Goal: Entertainment & Leisure: Consume media (video, audio)

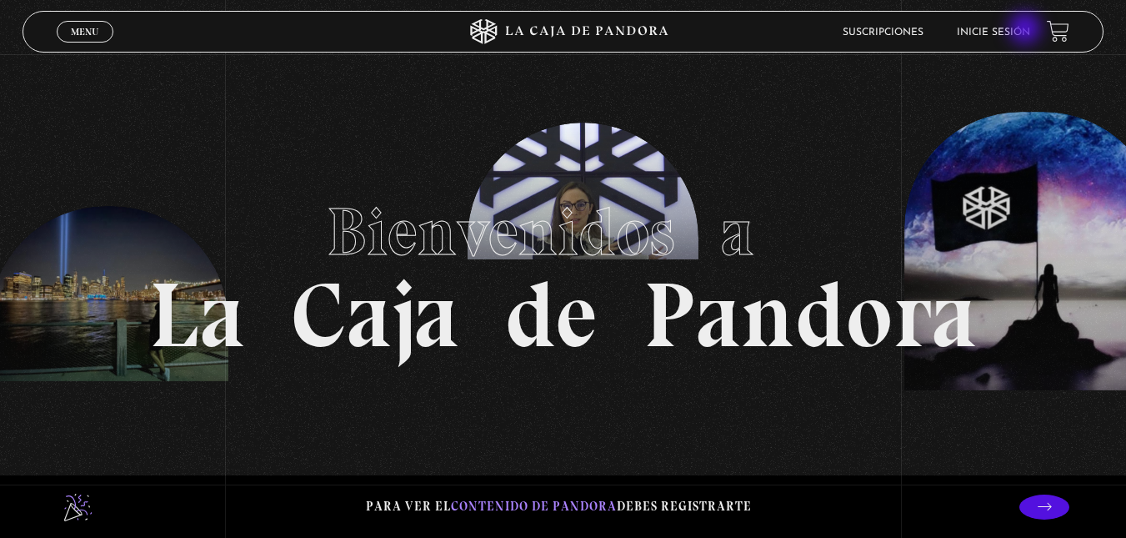
click at [1027, 30] on link "Inicie sesión" at bounding box center [993, 33] width 73 height 10
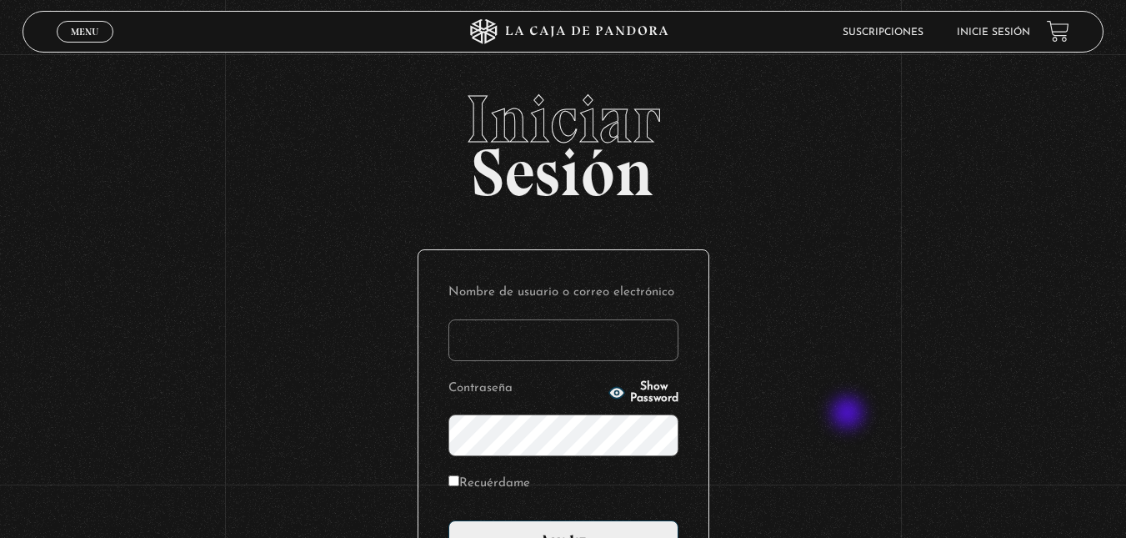
scroll to position [195, 0]
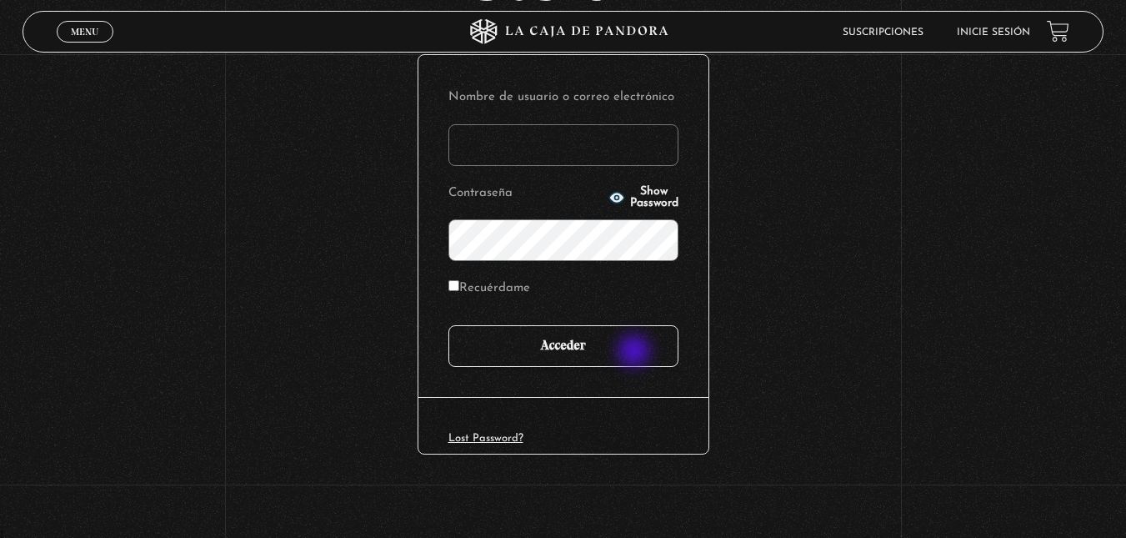
type input "ghisalazar28@gmail.com"
click at [636, 353] on input "Acceder" at bounding box center [563, 346] width 230 height 42
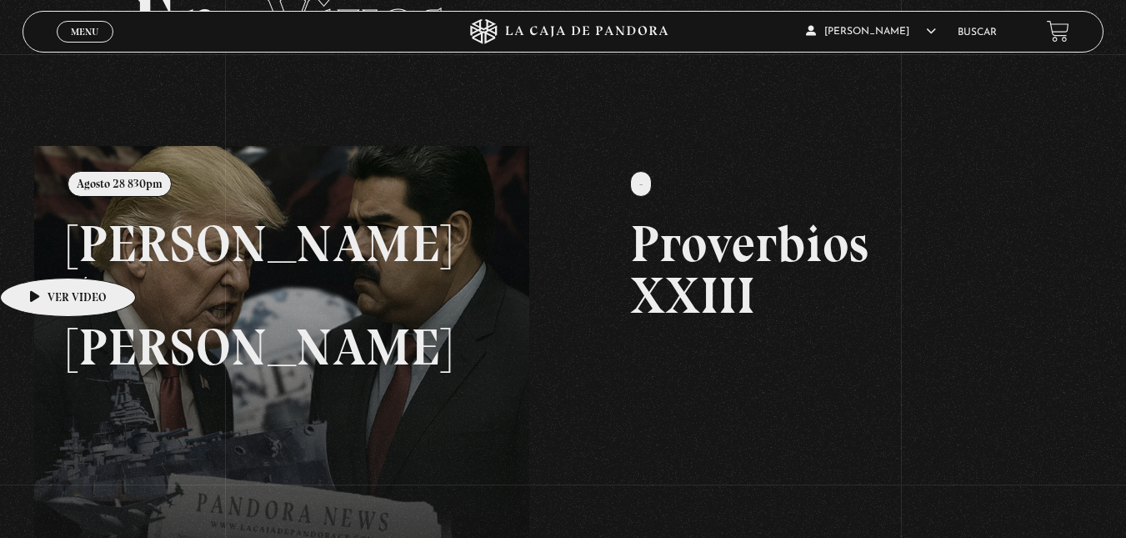
scroll to position [177, 0]
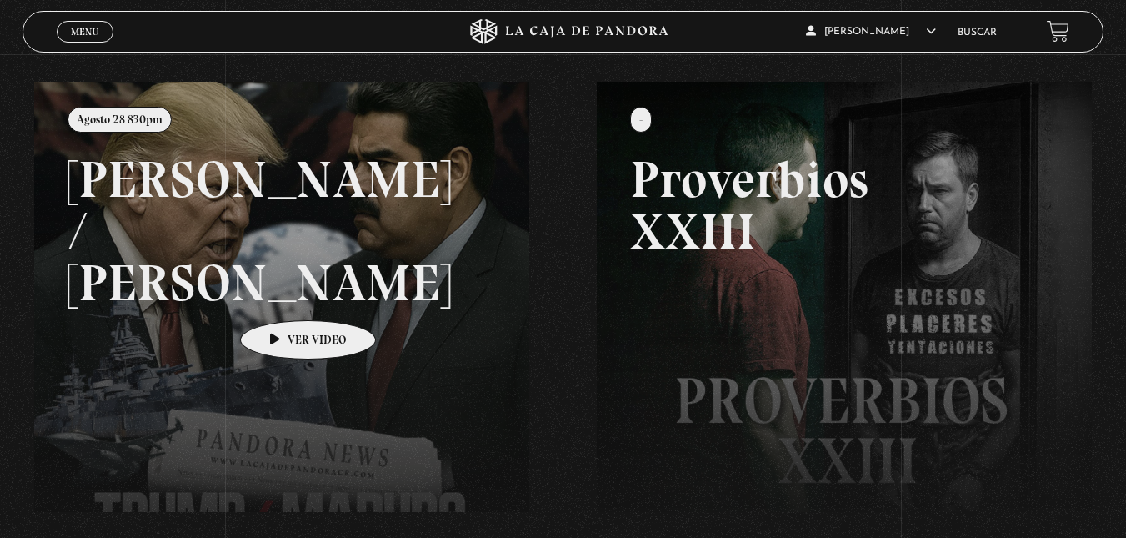
click at [282, 295] on link at bounding box center [597, 351] width 1126 height 538
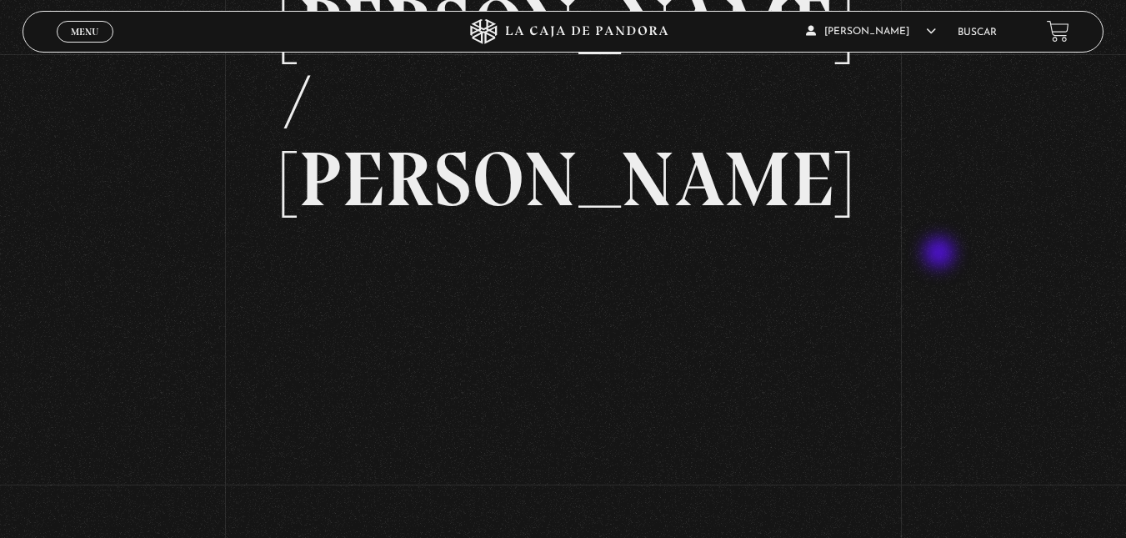
scroll to position [153, 0]
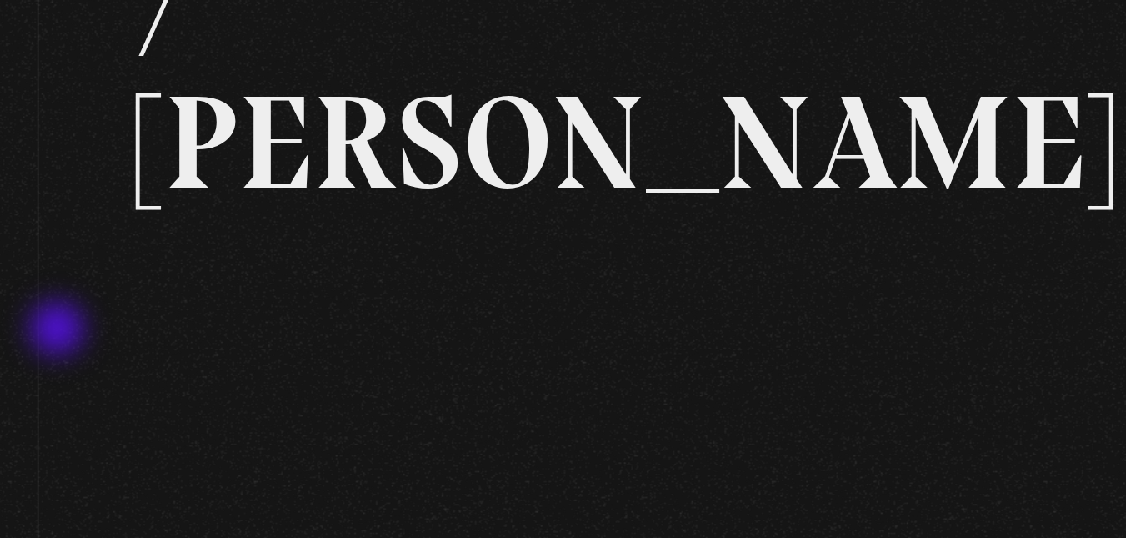
click at [238, 289] on div "Volver Agosto 28 830pm [PERSON_NAME] / [GEOGRAPHIC_DATA]" at bounding box center [563, 456] width 1126 height 1109
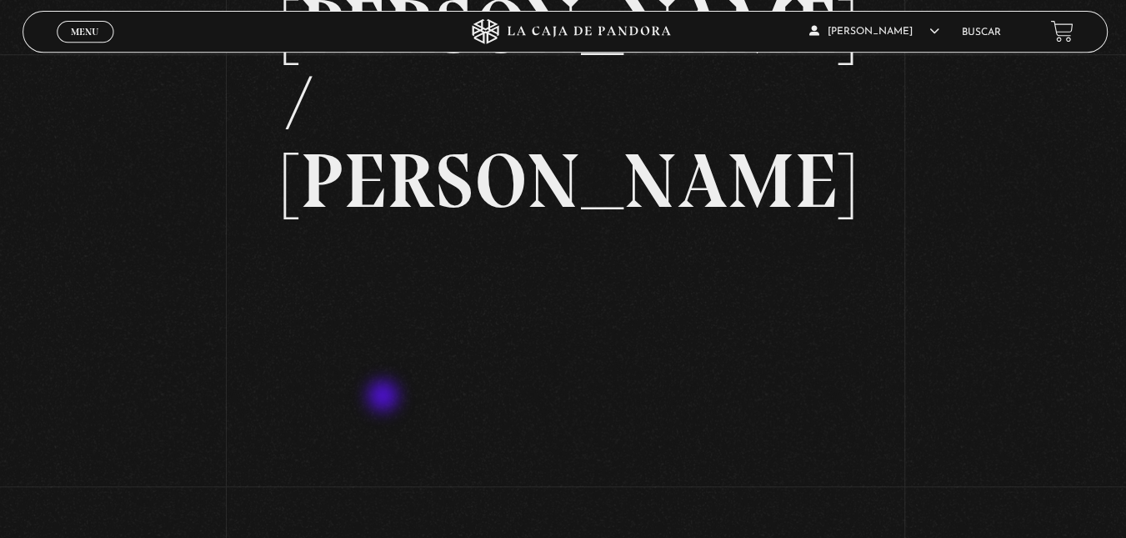
scroll to position [152, 0]
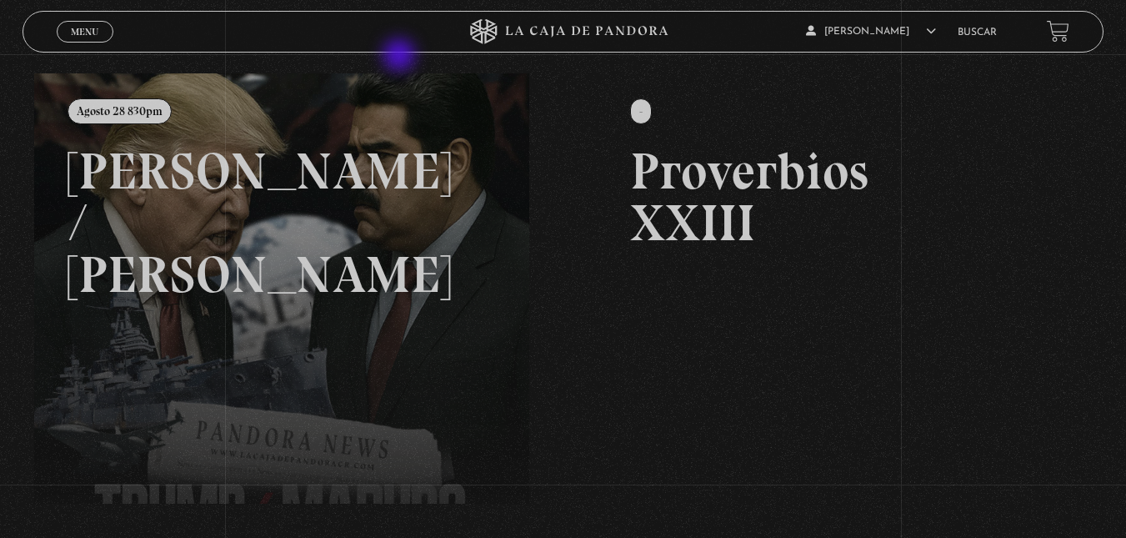
scroll to position [177, 0]
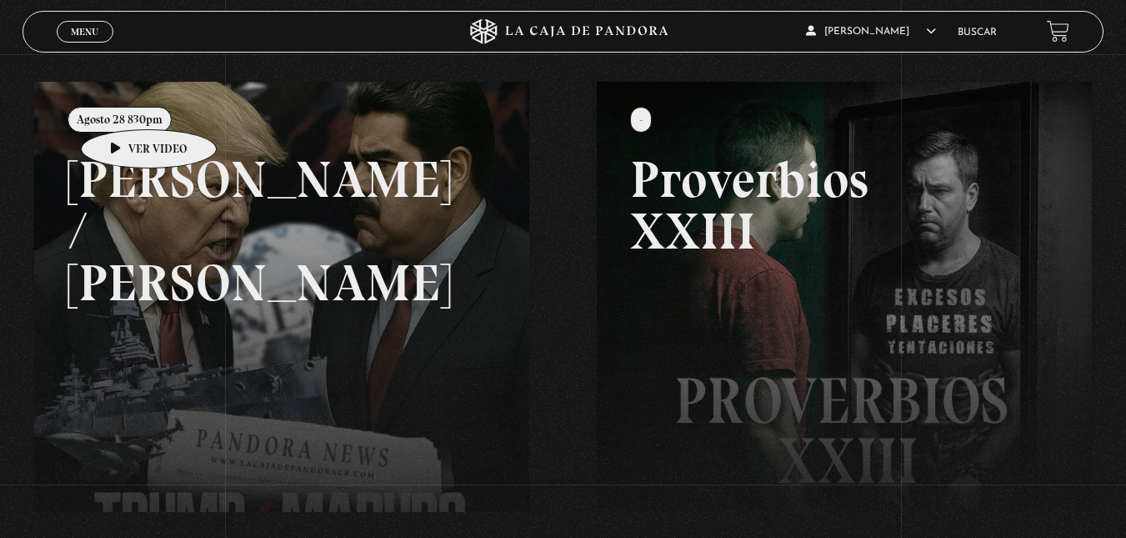
click at [123, 104] on link at bounding box center [597, 351] width 1126 height 538
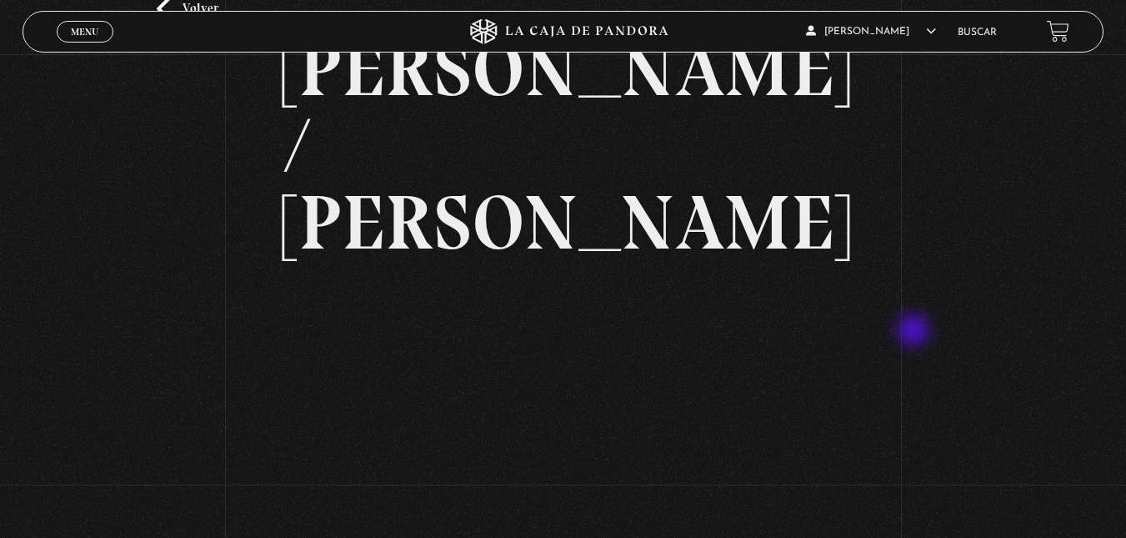
scroll to position [158, 0]
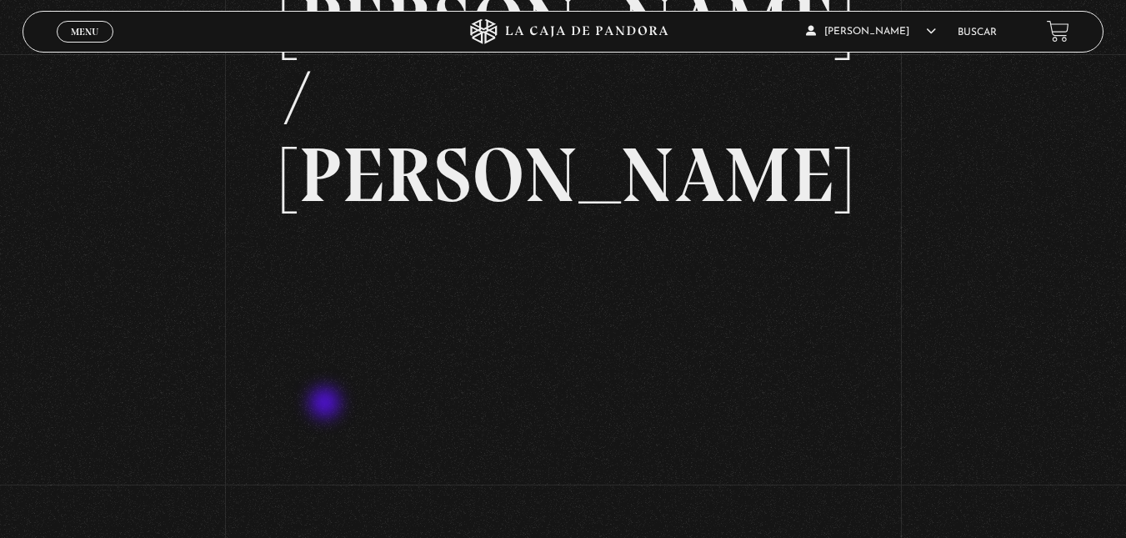
click at [972, 426] on div "Volver Agosto 28 830pm [PERSON_NAME] / [GEOGRAPHIC_DATA]" at bounding box center [563, 451] width 1126 height 1109
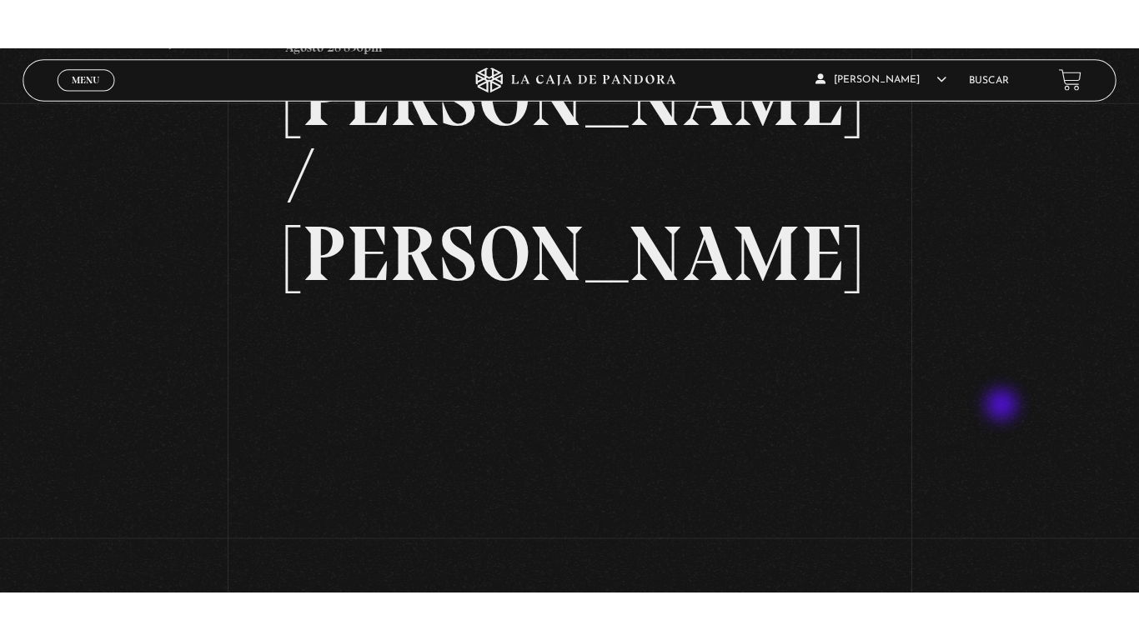
scroll to position [131, 0]
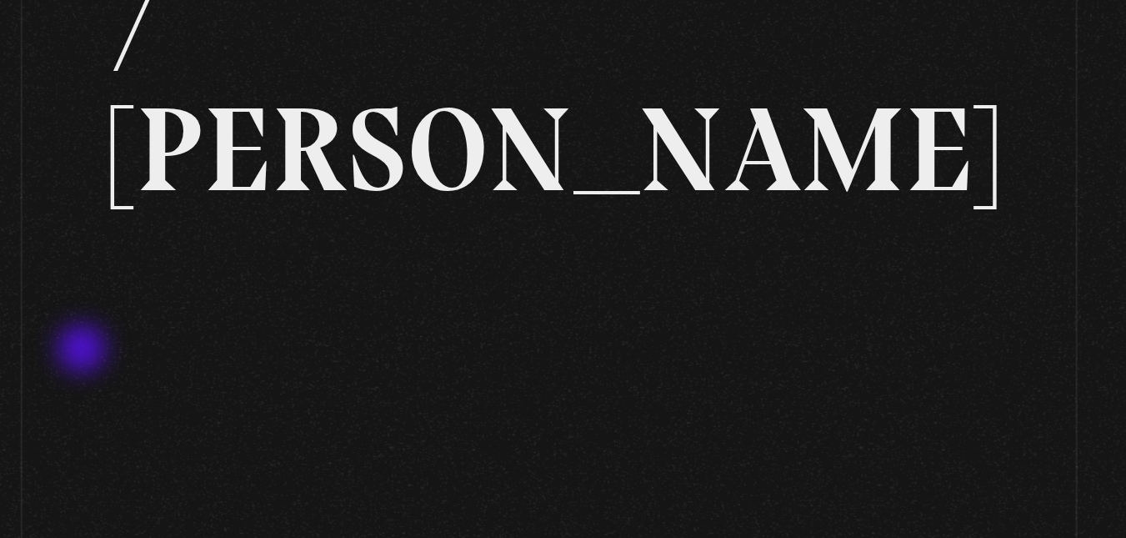
click at [266, 331] on div "Volver Agosto 28 830pm [PERSON_NAME] / [GEOGRAPHIC_DATA]" at bounding box center [563, 477] width 1126 height 1109
